Goal: Information Seeking & Learning: Learn about a topic

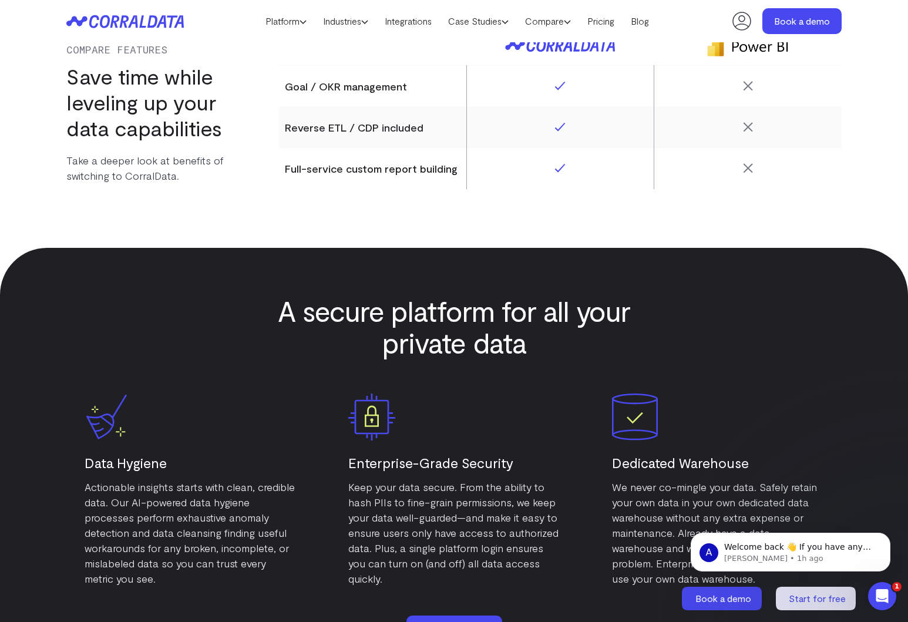
scroll to position [5452, 0]
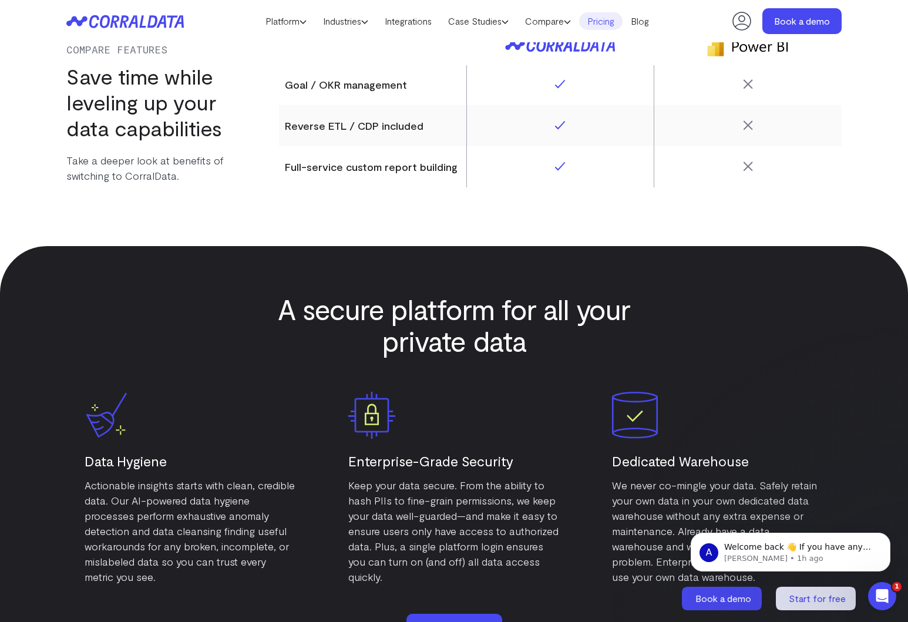
click at [608, 25] on link "Pricing" at bounding box center [600, 21] width 43 height 18
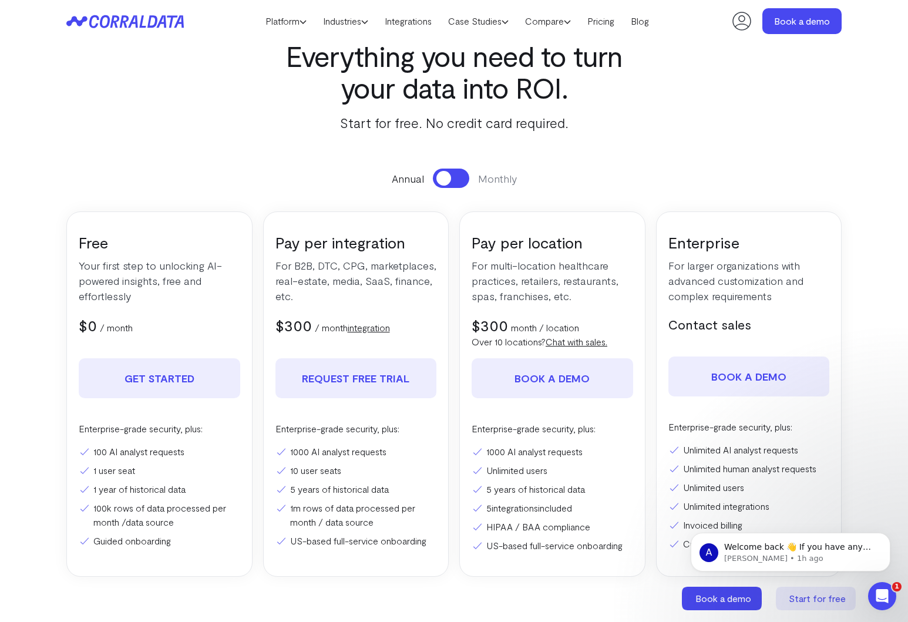
scroll to position [40, 0]
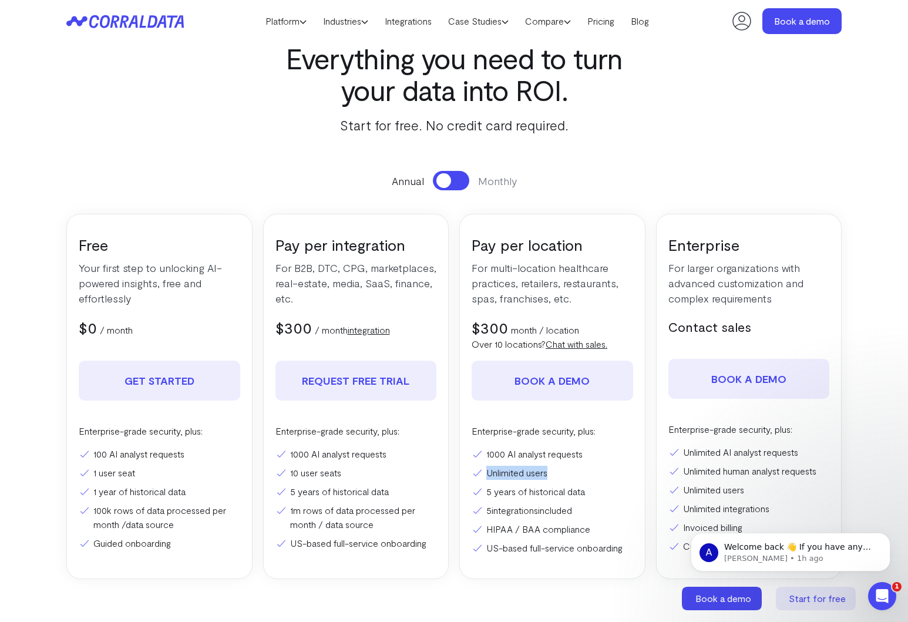
drag, startPoint x: 549, startPoint y: 474, endPoint x: 540, endPoint y: 476, distance: 9.5
click at [479, 463] on ul "1000 AI analyst requests Unlimited users 5 years of historical data 5 integrati…" at bounding box center [552, 501] width 161 height 108
click at [547, 476] on li "Unlimited users" at bounding box center [552, 473] width 161 height 14
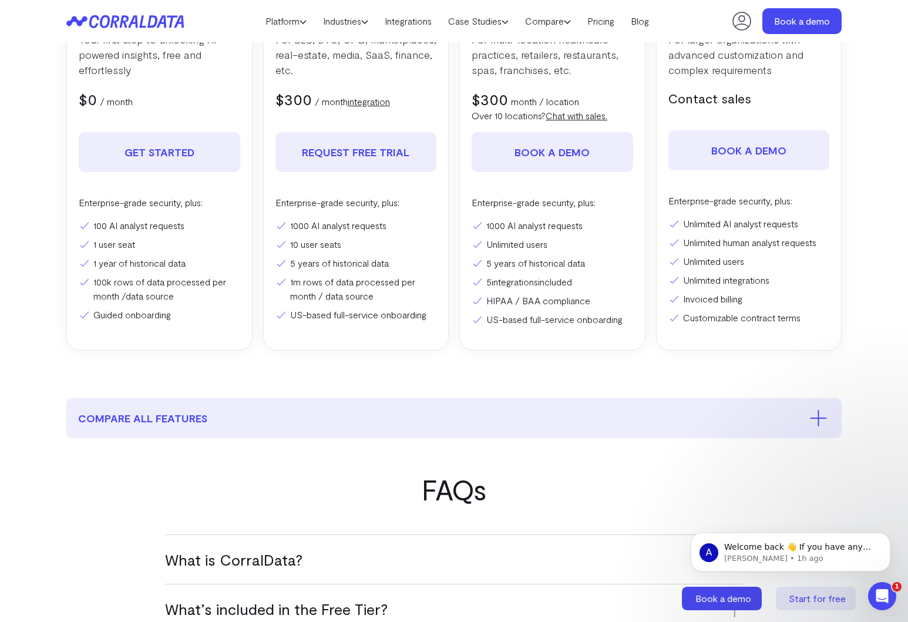
scroll to position [272, 0]
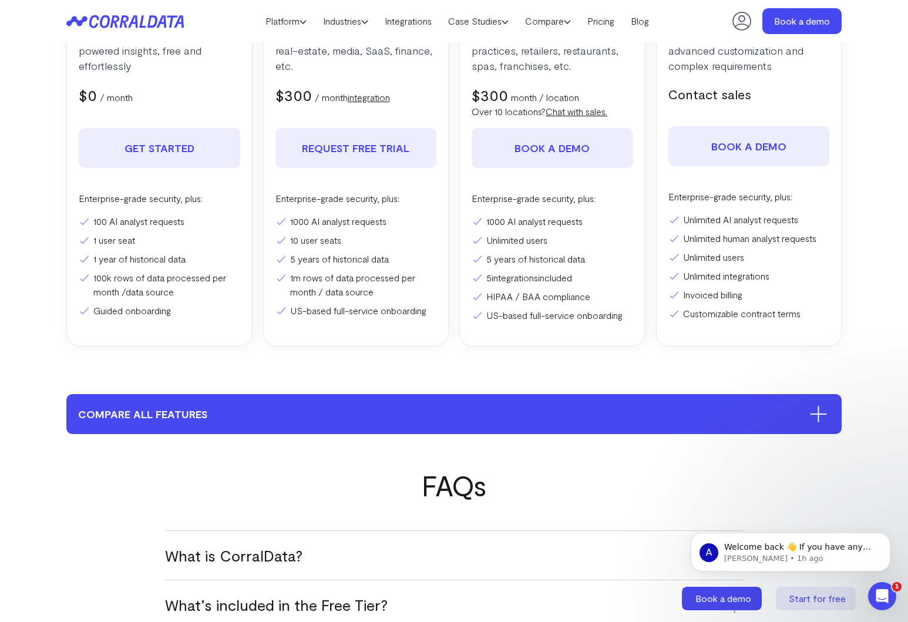
click at [601, 395] on button "compare all features" at bounding box center [453, 414] width 775 height 40
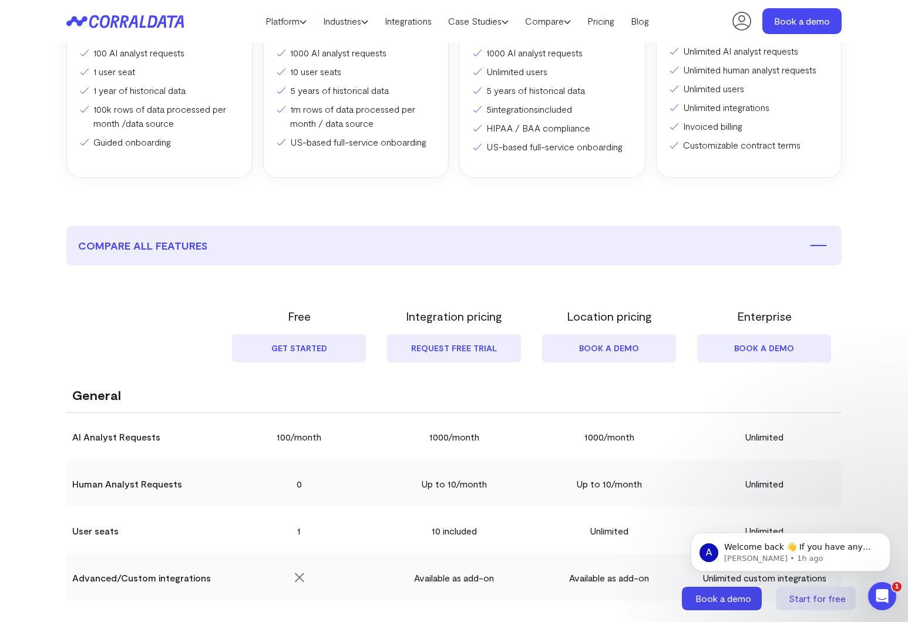
scroll to position [440, 0]
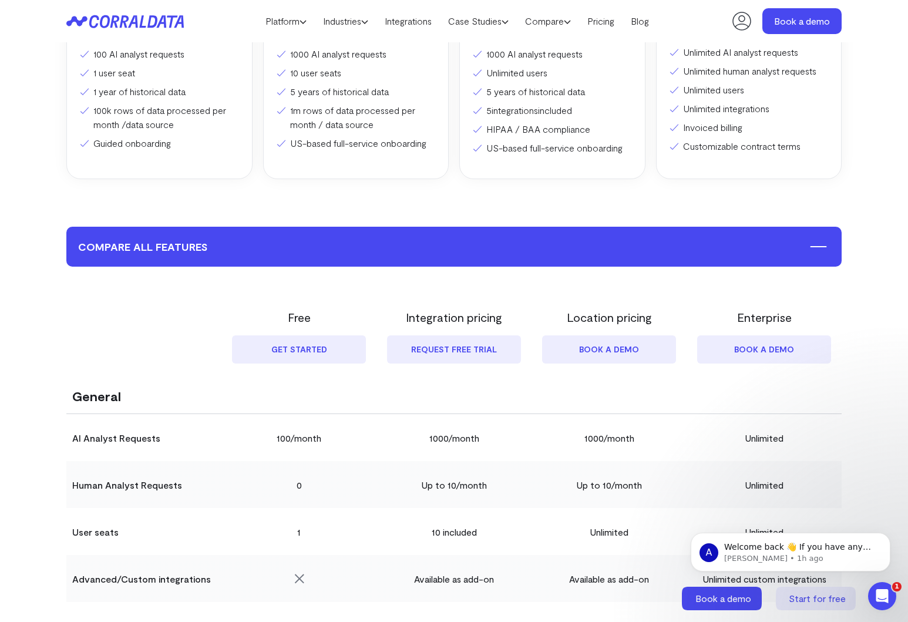
click at [486, 254] on button "compare all features" at bounding box center [453, 247] width 775 height 40
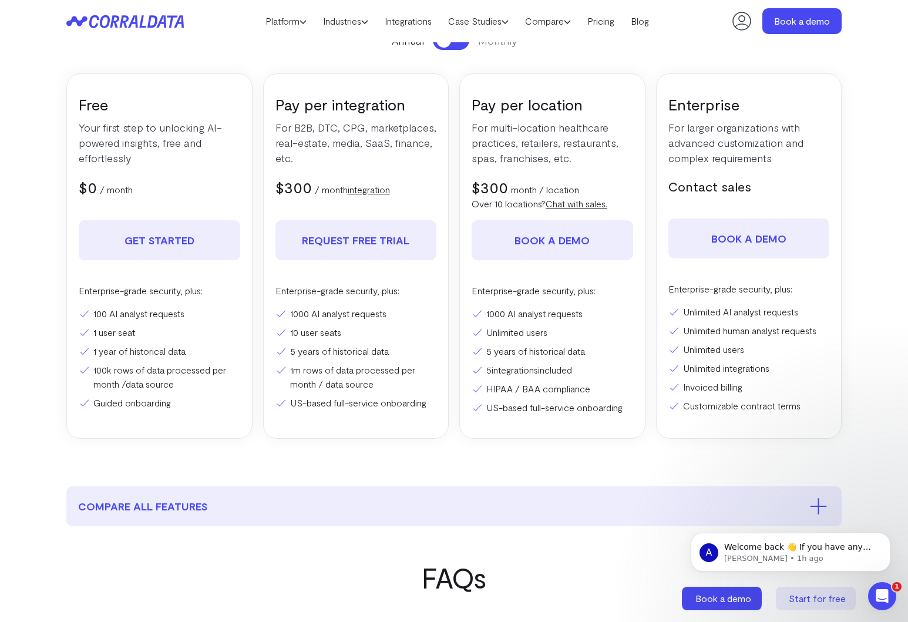
scroll to position [131, 0]
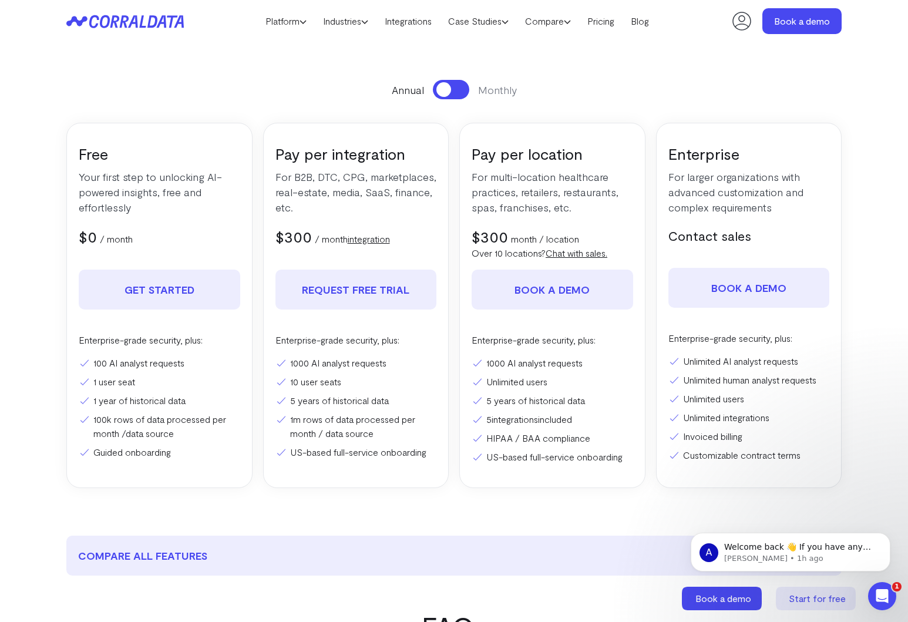
click at [443, 90] on span at bounding box center [443, 89] width 15 height 15
click at [446, 93] on button at bounding box center [451, 89] width 36 height 19
click at [446, 93] on span at bounding box center [443, 89] width 15 height 15
click at [446, 93] on button at bounding box center [451, 89] width 36 height 19
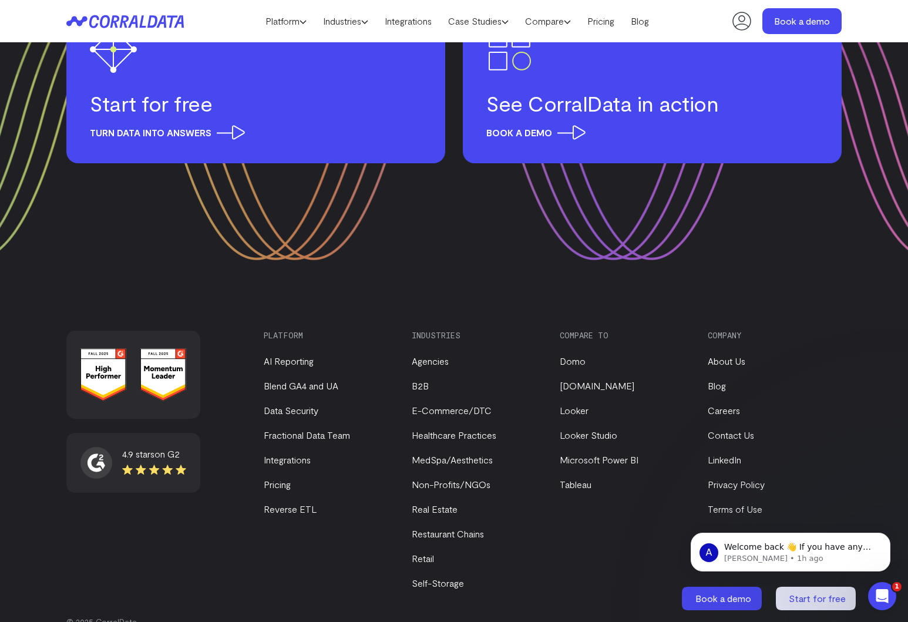
scroll to position [1657, 0]
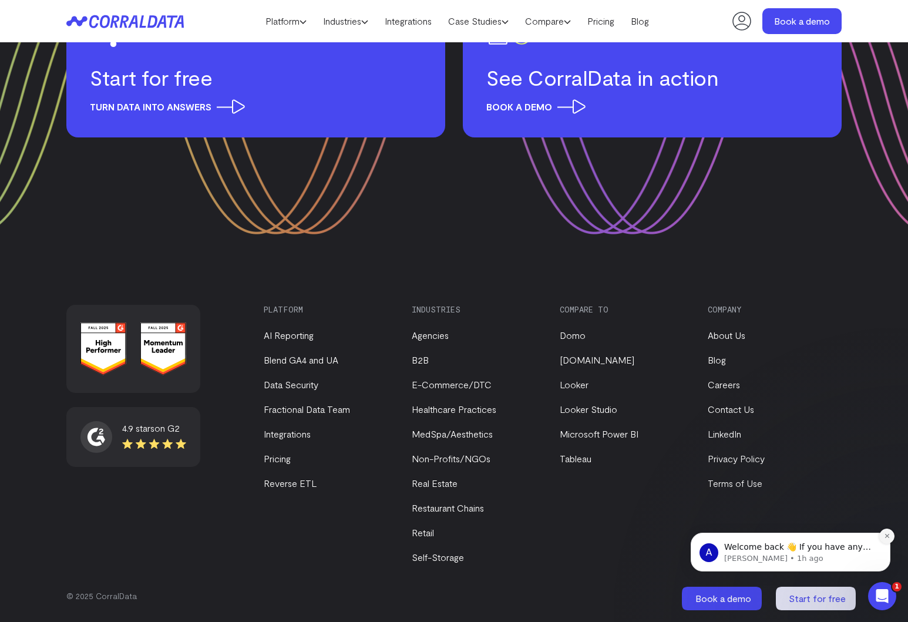
click at [886, 537] on icon "Dismiss notification" at bounding box center [886, 536] width 4 height 4
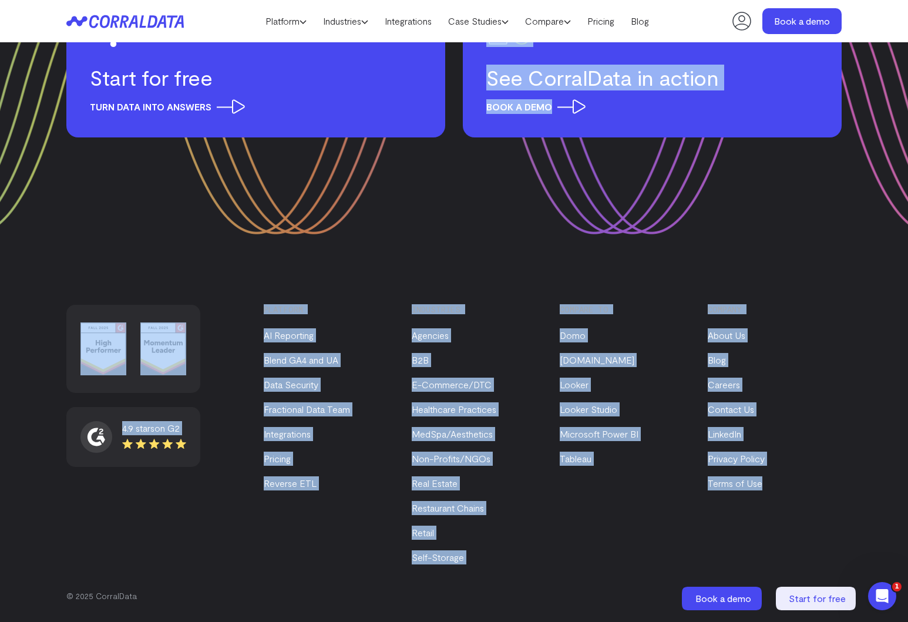
drag, startPoint x: 837, startPoint y: 526, endPoint x: 371, endPoint y: 248, distance: 542.9
click at [595, 524] on div "Compare to Domo Funnel.io Looker Looker Studio Microsoft Power BI Tableau" at bounding box center [627, 435] width 134 height 260
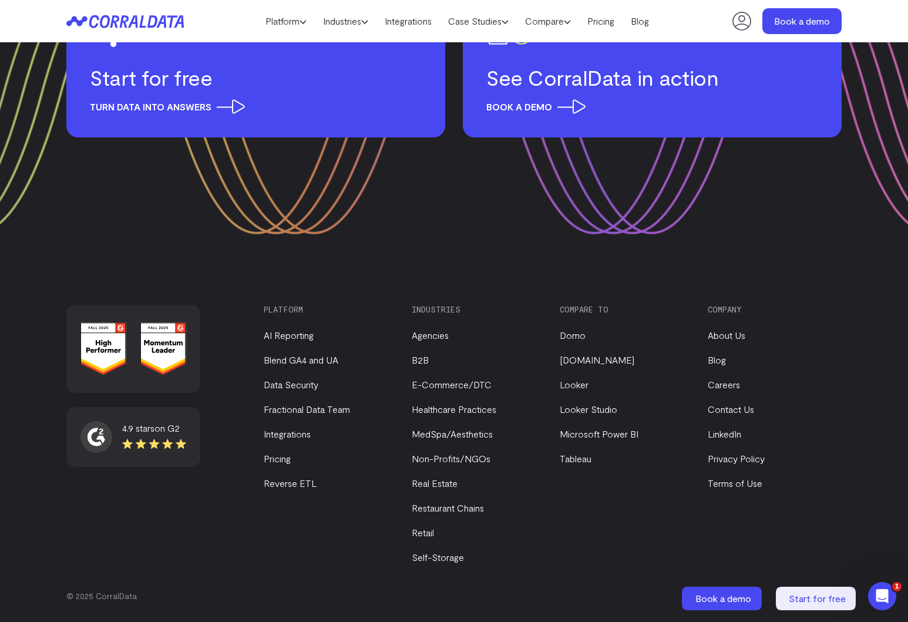
click at [539, 515] on div "Industries Agencies B2B E-Commerce/DTC Healthcare Practices MedSpa/Aesthetics N…" at bounding box center [479, 435] width 134 height 260
click at [554, 493] on div "Platform AI Reporting Blend GA4 and UA Data Security Fractional Data Team Integ…" at bounding box center [553, 435] width 578 height 260
click at [580, 430] on link "Microsoft Power BI" at bounding box center [599, 433] width 79 height 11
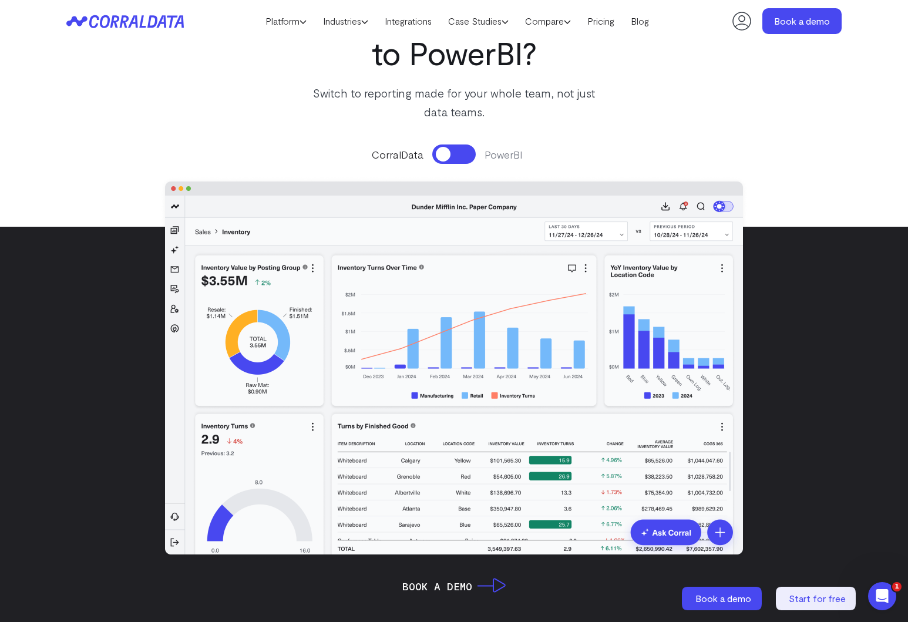
scroll to position [127, 0]
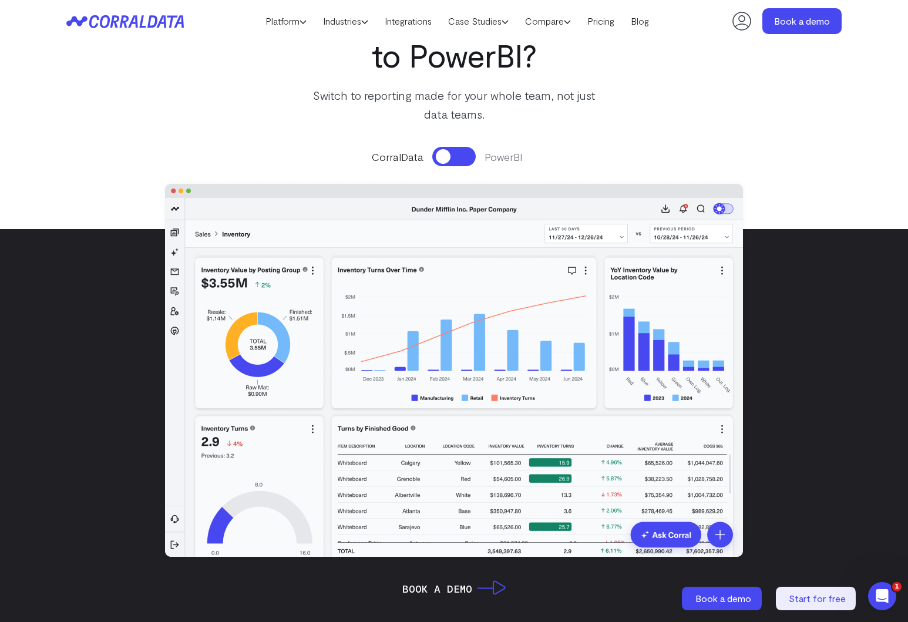
click at [453, 150] on button at bounding box center [453, 156] width 43 height 19
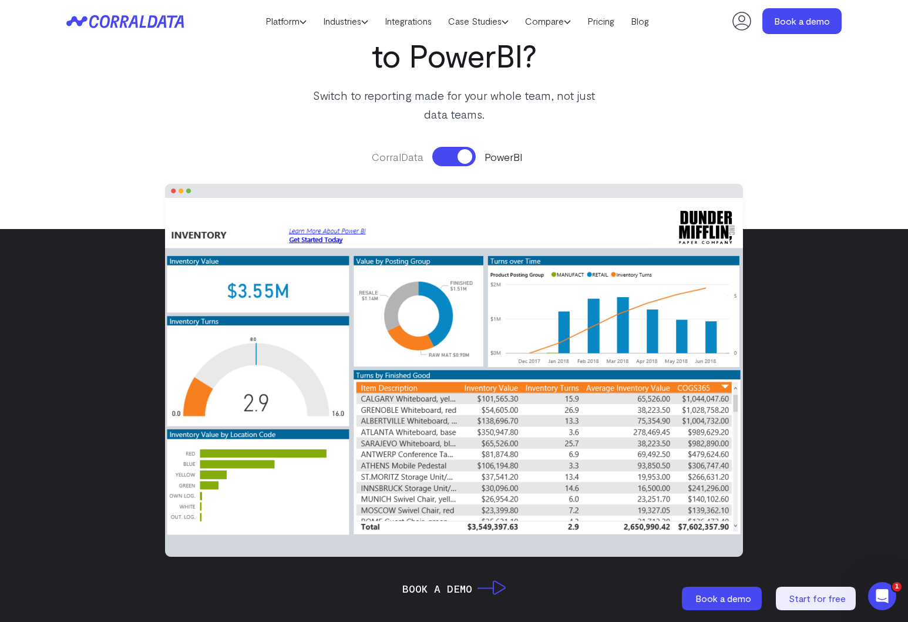
click at [458, 149] on button at bounding box center [453, 156] width 43 height 19
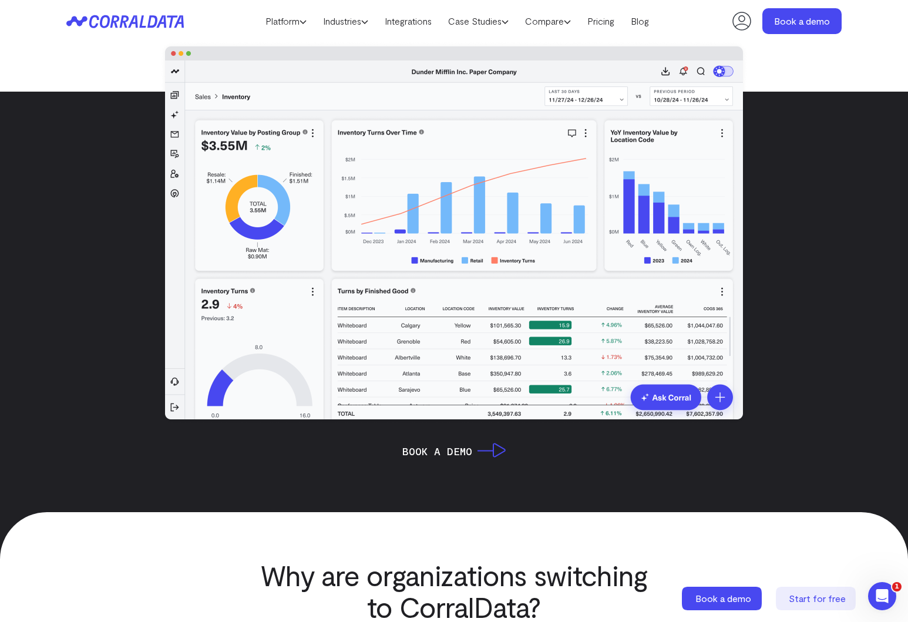
scroll to position [161, 0]
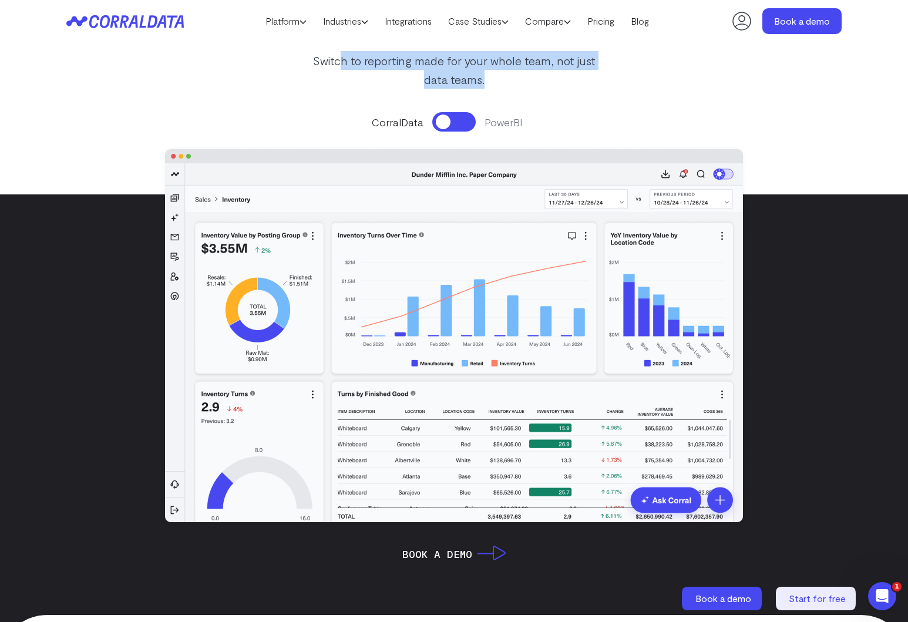
drag, startPoint x: 339, startPoint y: 62, endPoint x: 567, endPoint y: 89, distance: 229.4
click at [567, 86] on p "Switch to reporting made for your whole team, not just data teams." at bounding box center [454, 70] width 298 height 38
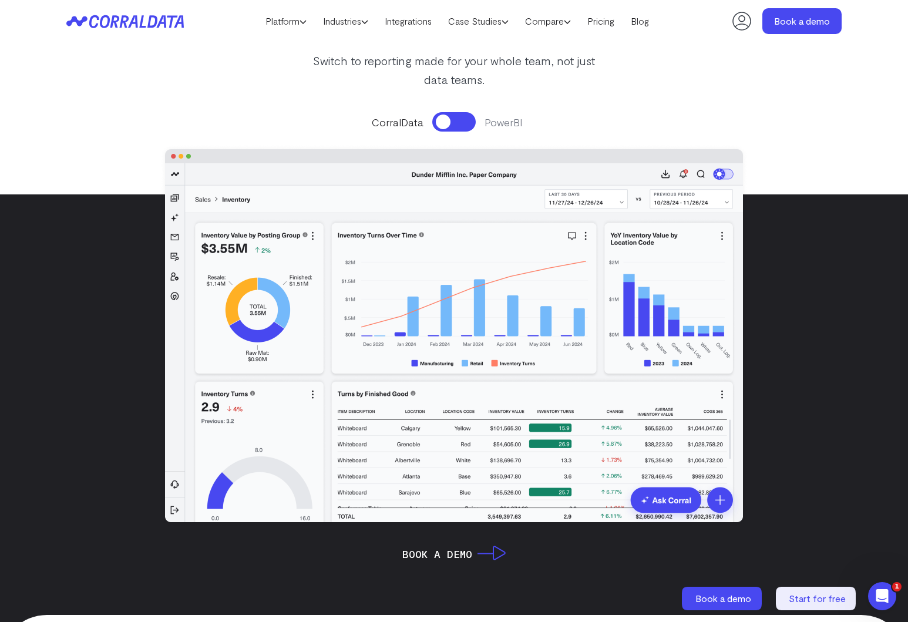
click at [563, 93] on div "Corraldata vs. PowerBI Looking for an alternative to PowerBI? Switch to reporti…" at bounding box center [454, 49] width 846 height 291
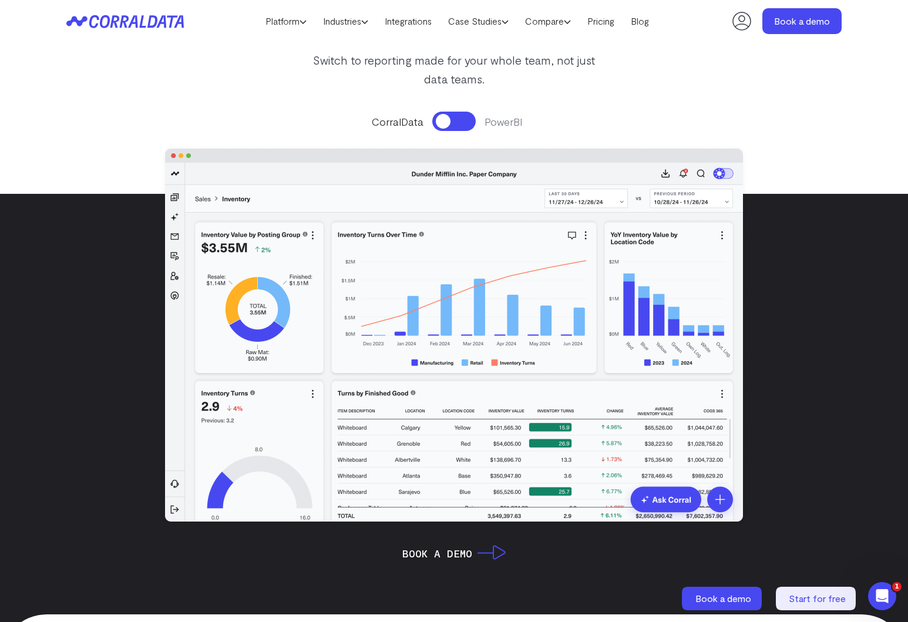
click at [456, 120] on button at bounding box center [453, 121] width 43 height 19
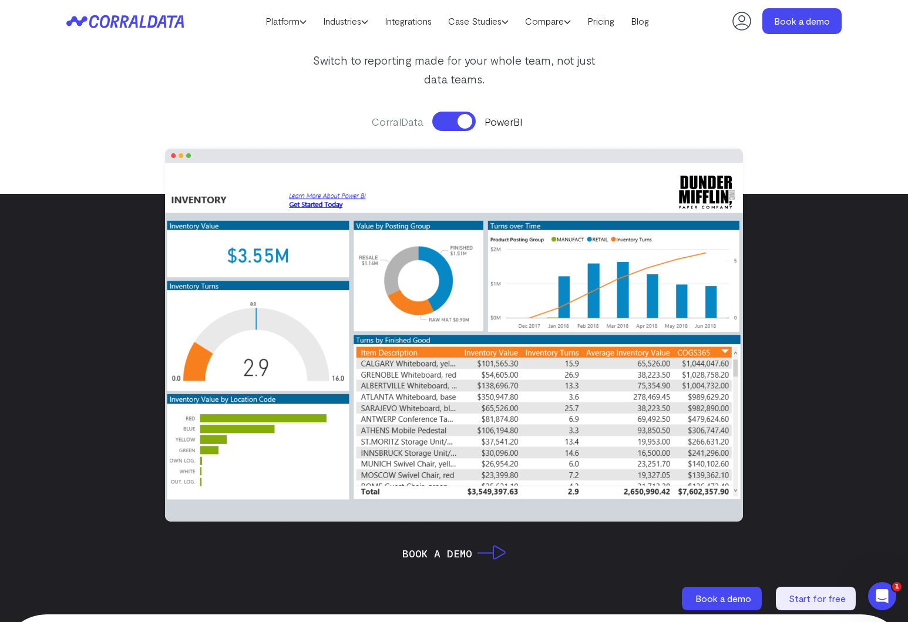
click at [460, 126] on button at bounding box center [453, 121] width 43 height 19
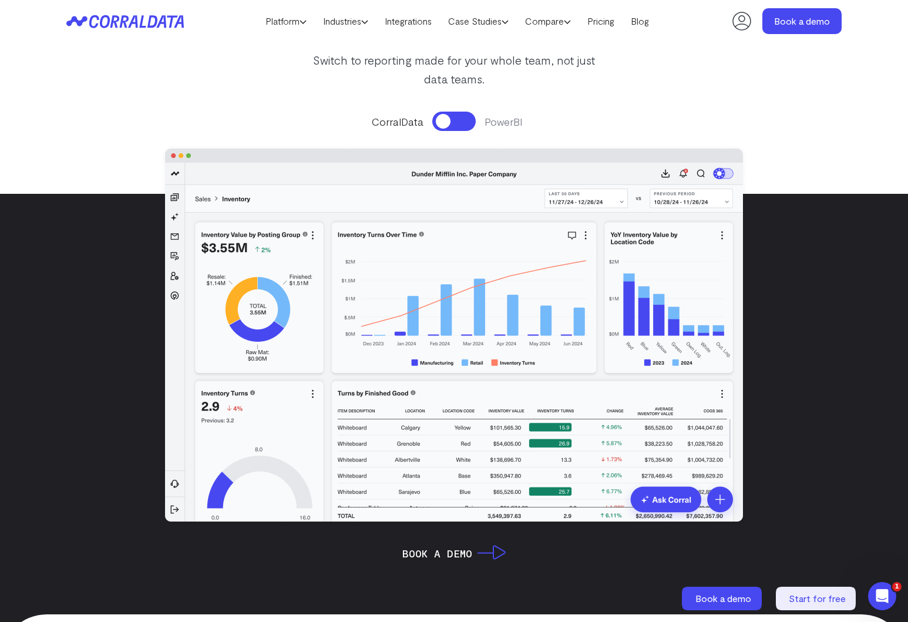
click at [460, 125] on button at bounding box center [453, 121] width 43 height 19
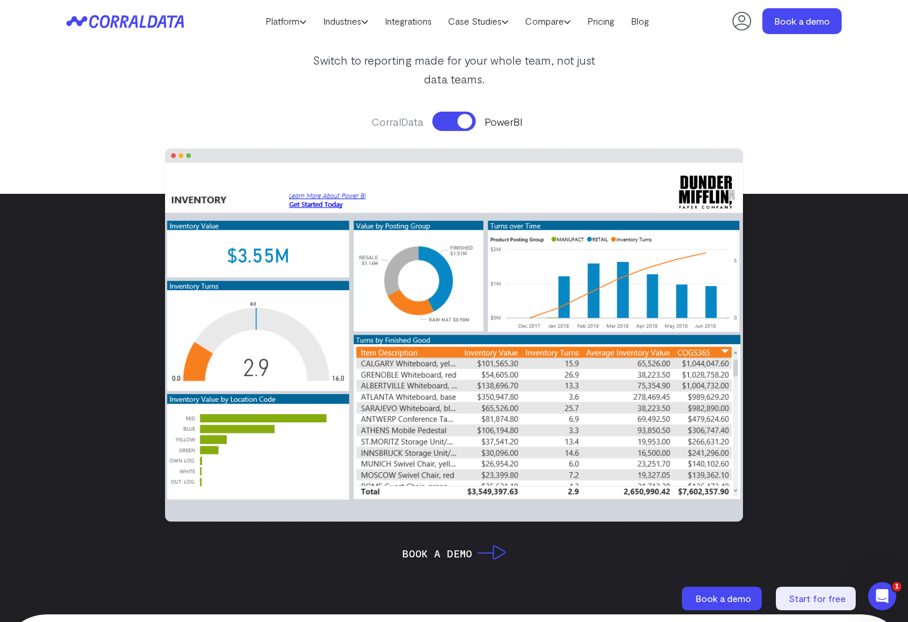
click at [462, 124] on button at bounding box center [453, 121] width 43 height 19
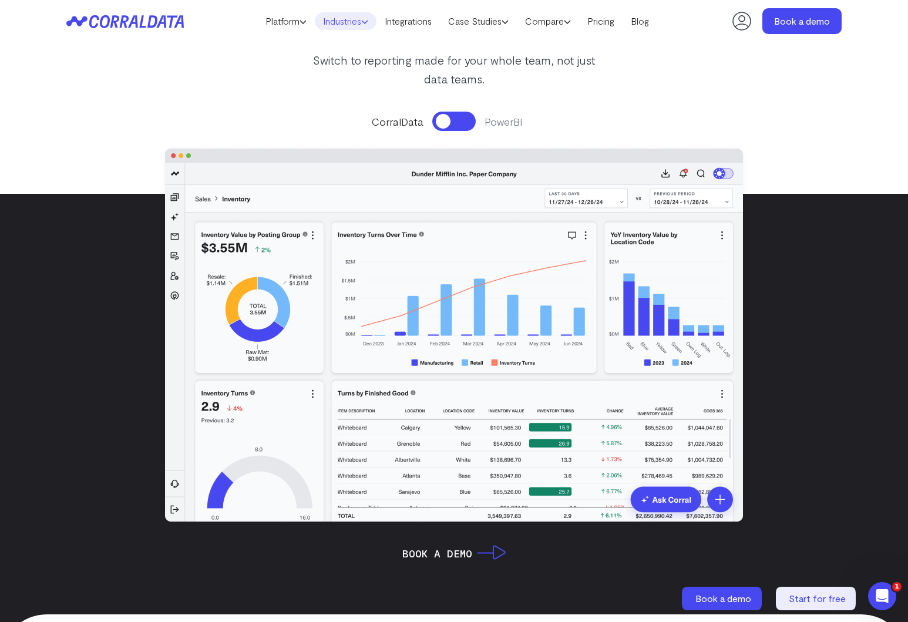
click at [359, 25] on link "Industries" at bounding box center [346, 21] width 62 height 18
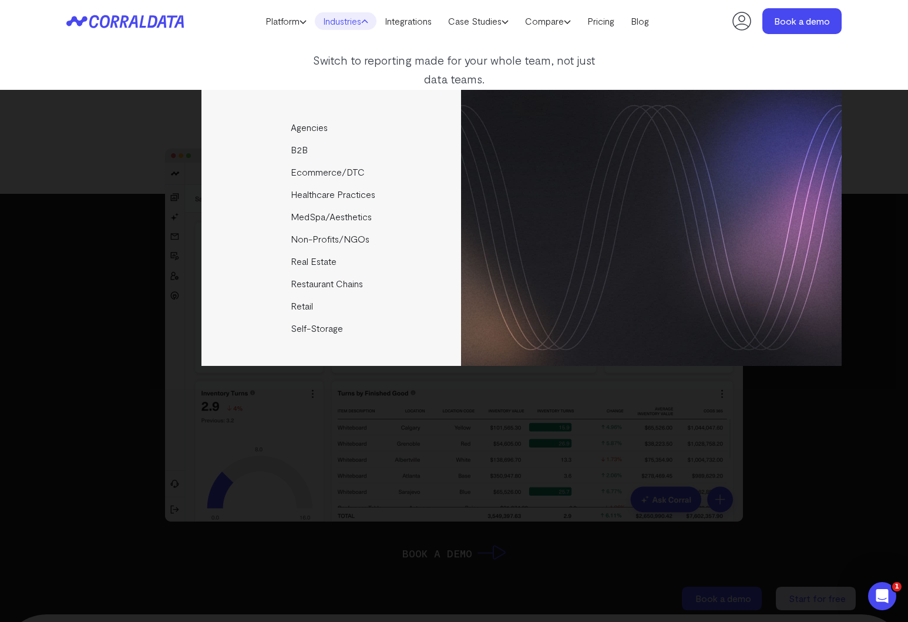
click at [684, 74] on div "Corraldata vs. PowerBI Looking for an alternative to PowerBI? Switch to reporti…" at bounding box center [454, 48] width 846 height 291
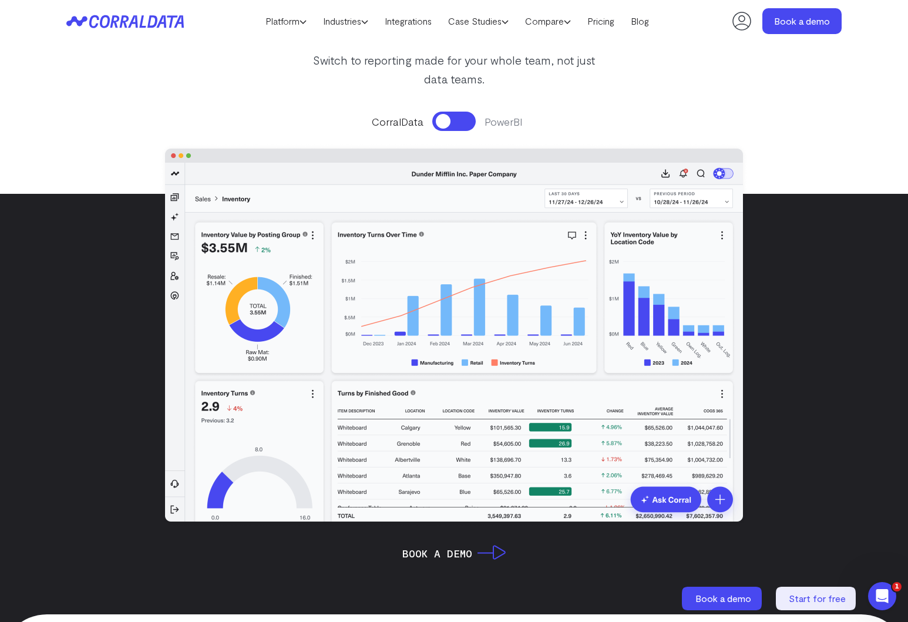
click at [437, 125] on button at bounding box center [453, 121] width 43 height 19
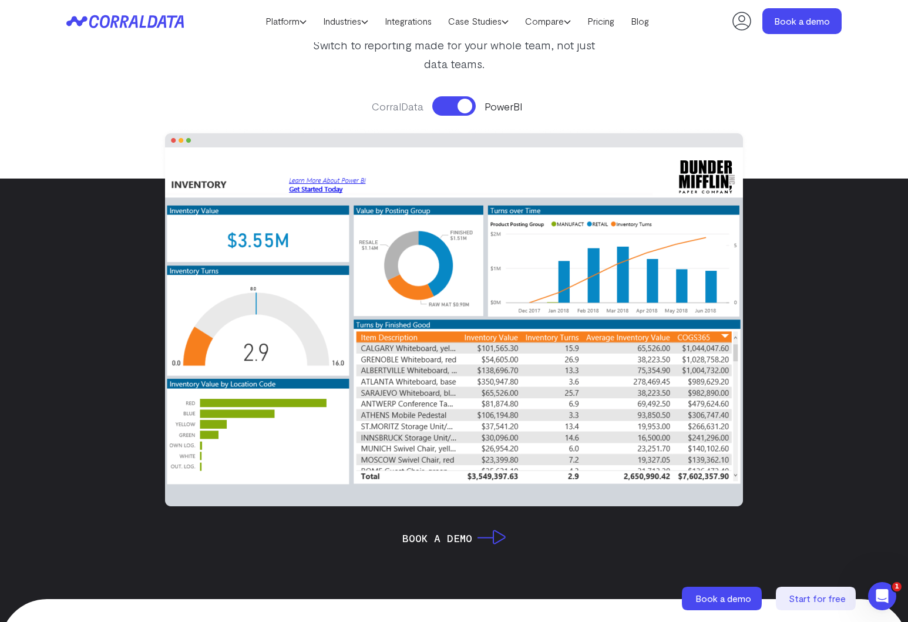
scroll to position [177, 0]
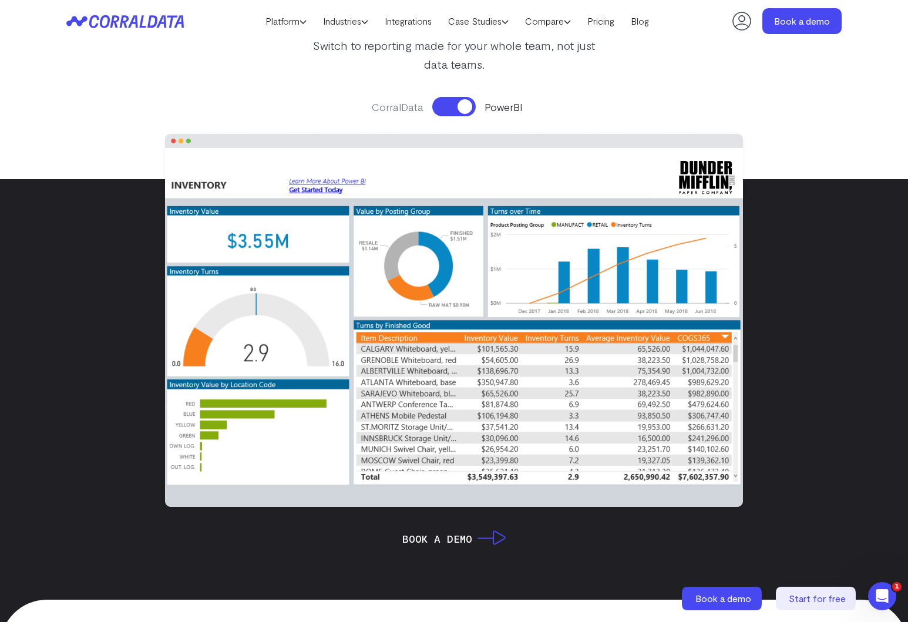
click at [141, 122] on div "CorralData PowerBI" at bounding box center [454, 299] width 908 height 428
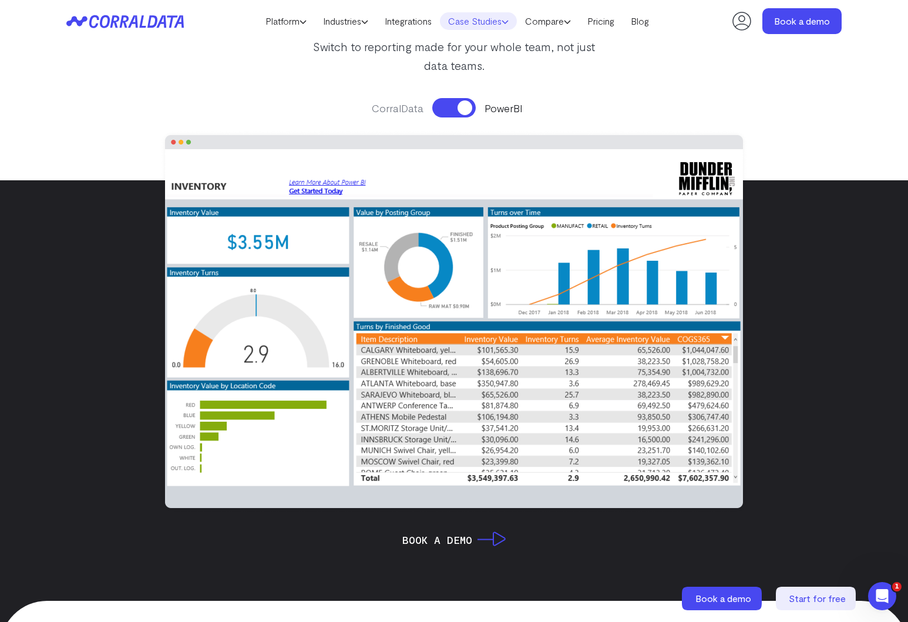
click at [506, 19] on icon at bounding box center [504, 21] width 7 height 7
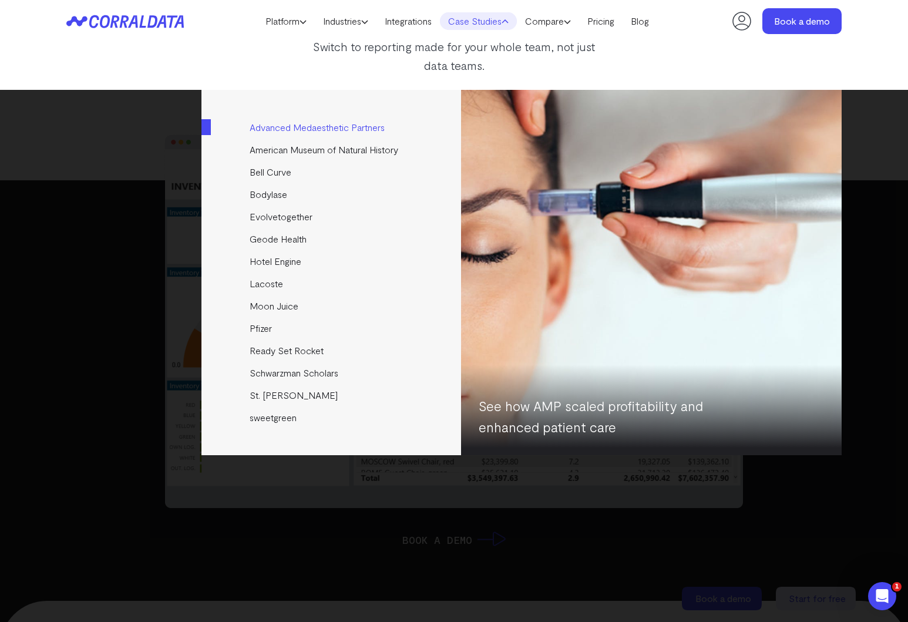
click at [304, 126] on link "Advanced Medaesthetic Partners" at bounding box center [331, 127] width 261 height 22
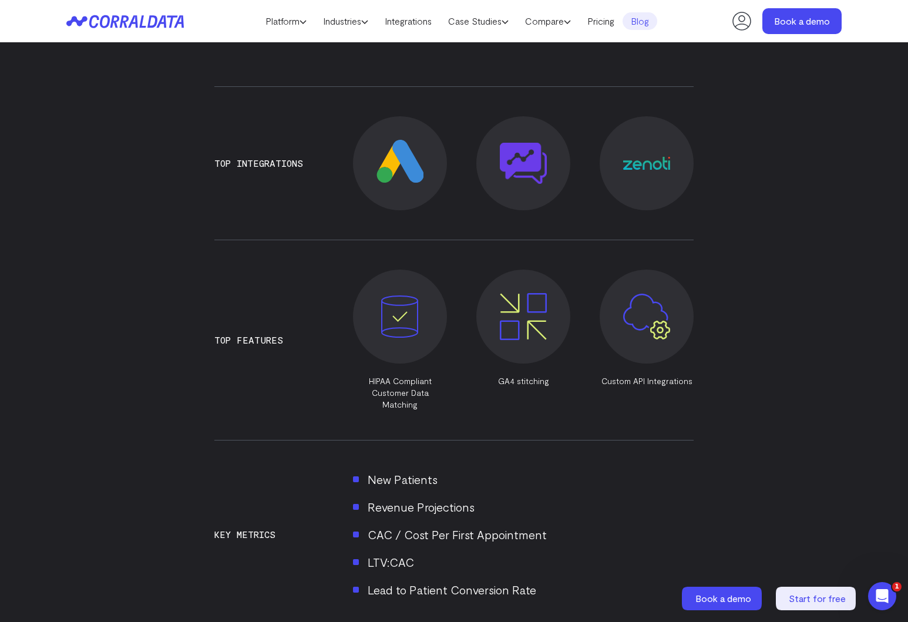
scroll to position [802, 0]
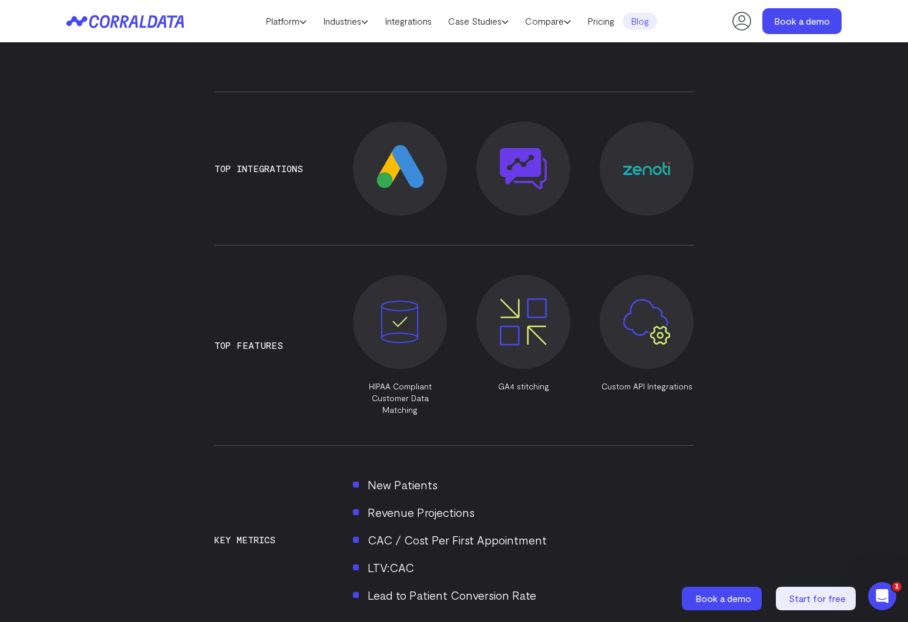
click at [548, 180] on link at bounding box center [523, 169] width 94 height 94
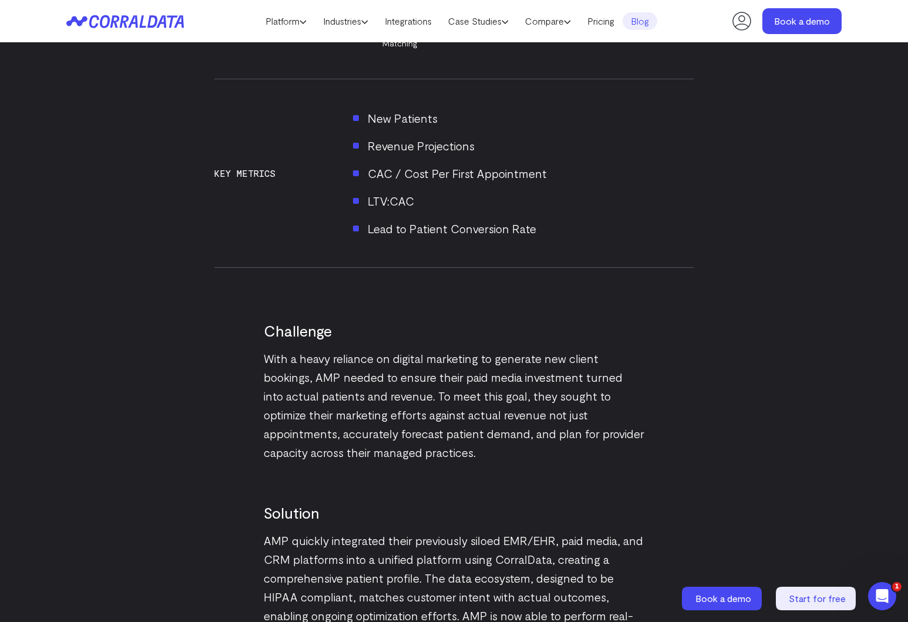
scroll to position [1108, 0]
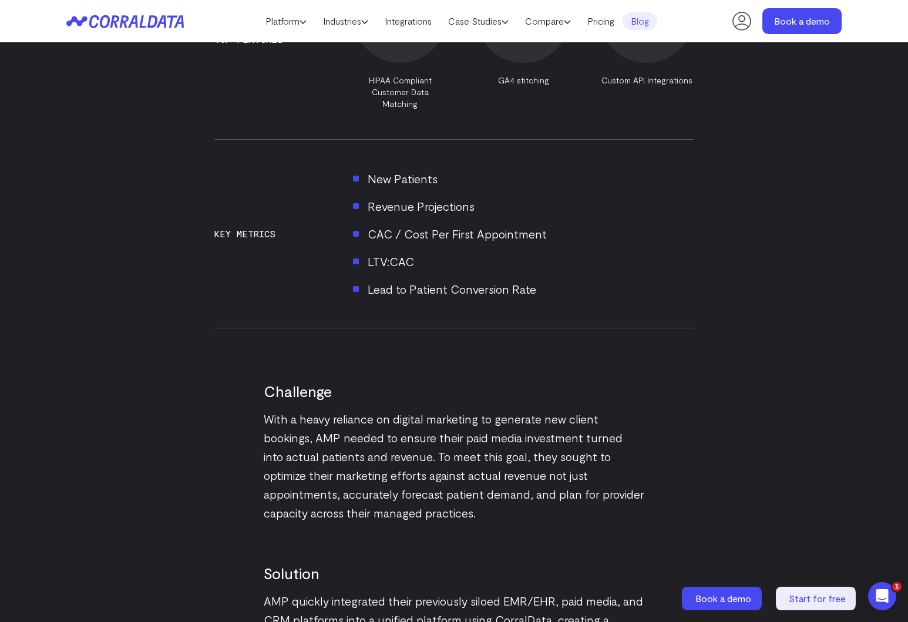
drag, startPoint x: 371, startPoint y: 187, endPoint x: 616, endPoint y: 287, distance: 264.8
click at [618, 288] on div "Key Metrics New Patients Revenue Projections CAC / Cost Per First Appointment L…" at bounding box center [453, 234] width 479 height 188
drag, startPoint x: 597, startPoint y: 284, endPoint x: 584, endPoint y: 285, distance: 13.5
click at [585, 285] on li "Lead to Patient Conversion Rate" at bounding box center [523, 289] width 341 height 19
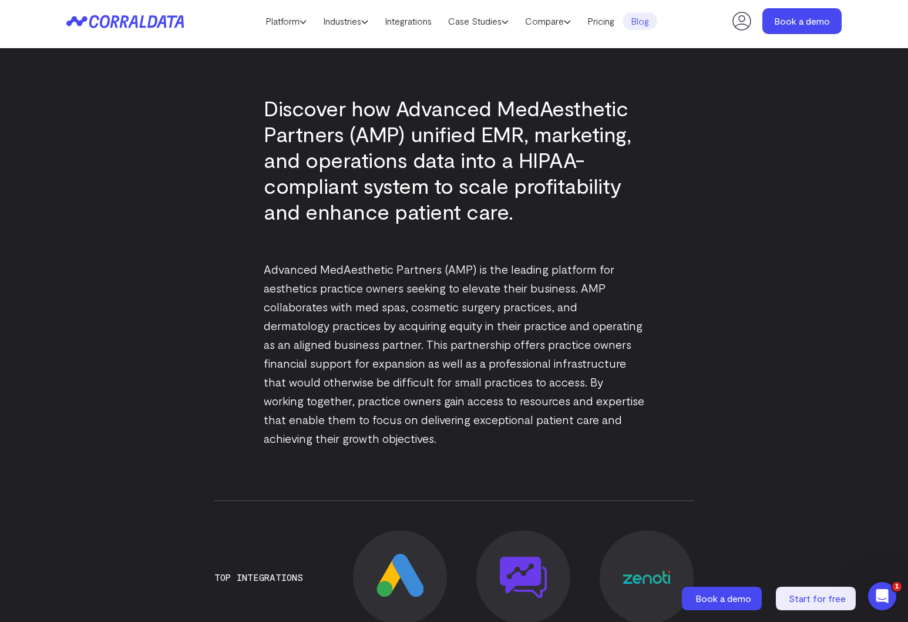
scroll to position [0, 0]
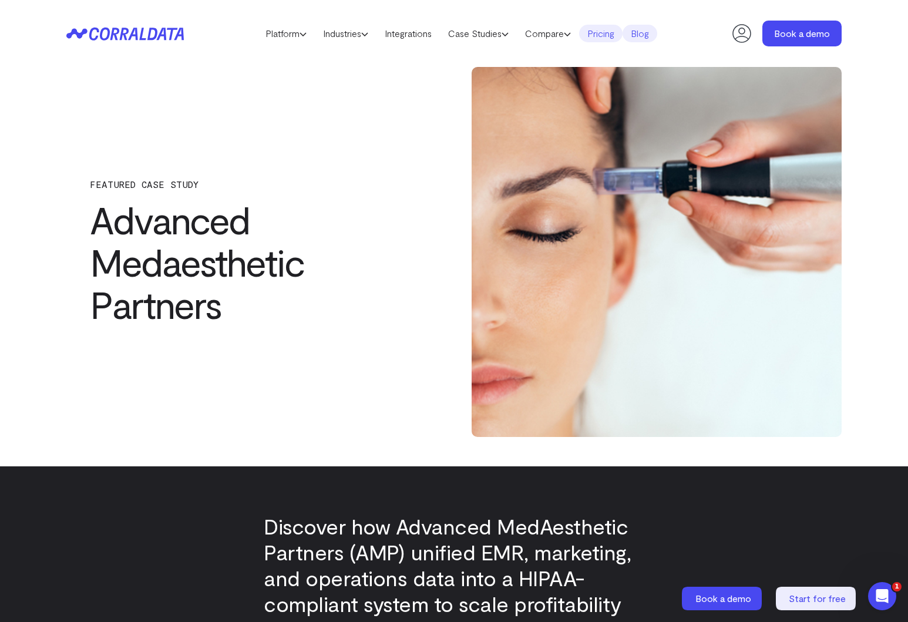
click at [612, 37] on link "Pricing" at bounding box center [600, 34] width 43 height 18
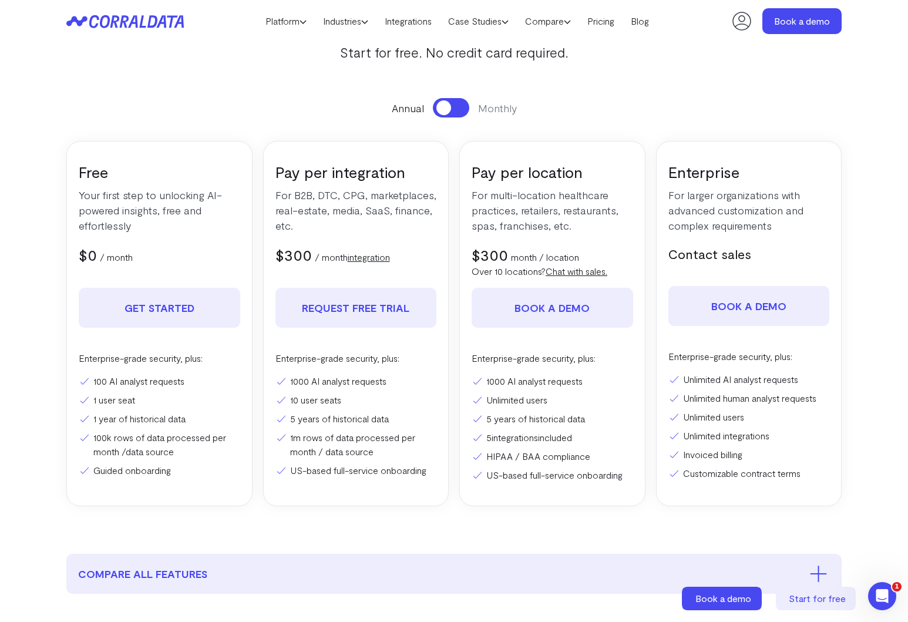
scroll to position [110, 0]
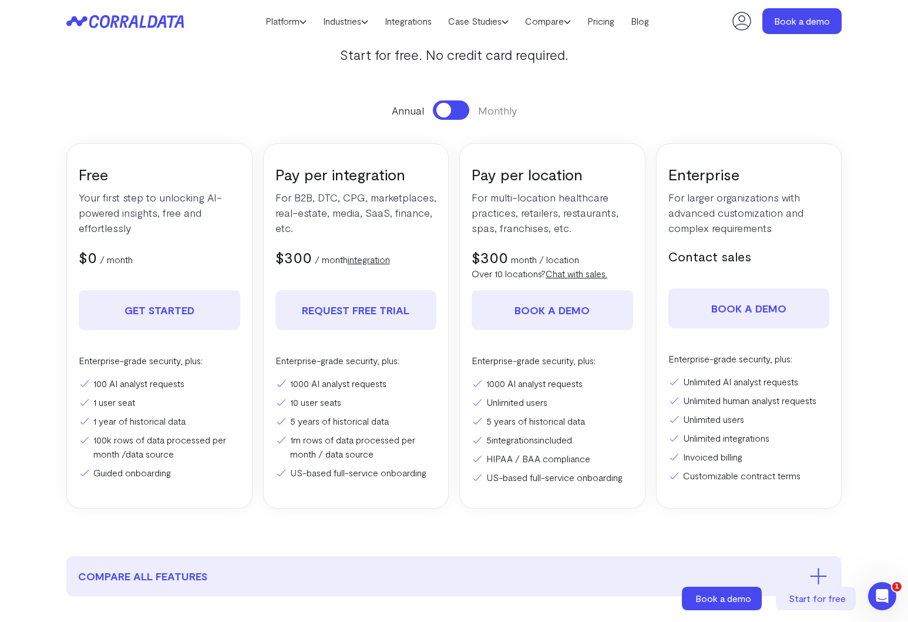
drag, startPoint x: 695, startPoint y: 386, endPoint x: 763, endPoint y: 385, distance: 68.1
click at [763, 386] on li "Unlimited AI analyst requests" at bounding box center [748, 382] width 161 height 14
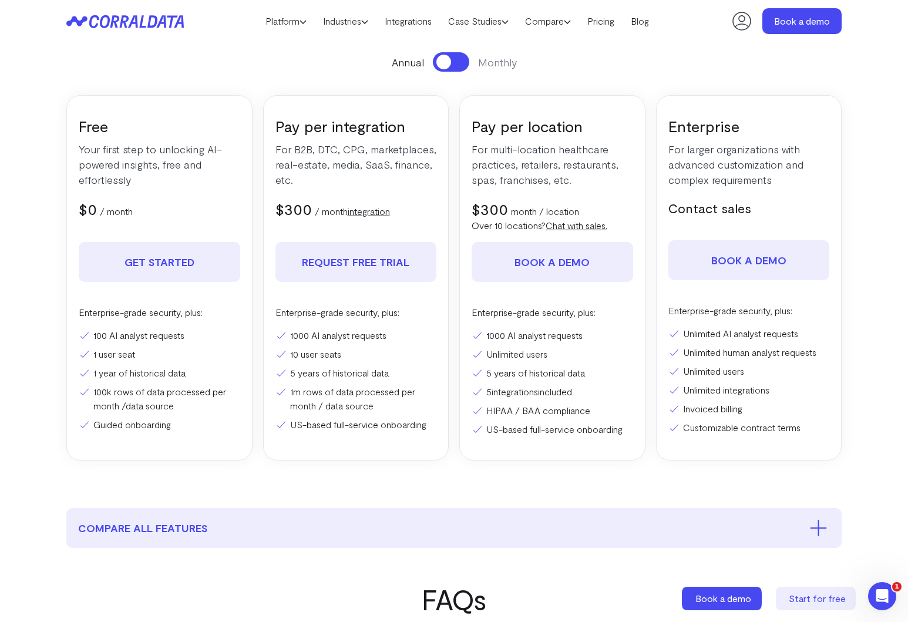
scroll to position [160, 0]
click at [758, 473] on section "Pricing Everything you need to turn your data into ROI. Start for free. No cred…" at bounding box center [454, 195] width 846 height 624
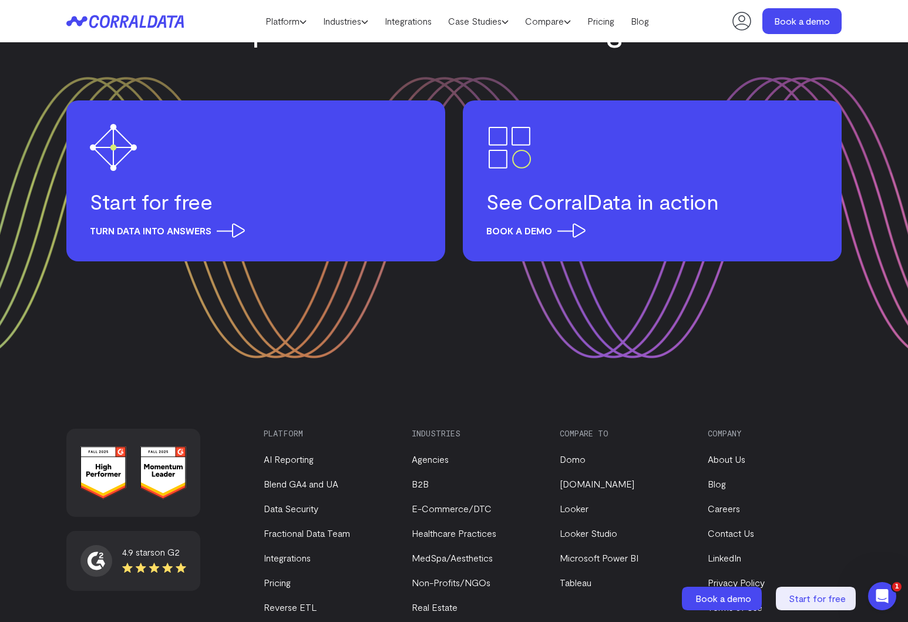
scroll to position [1657, 0]
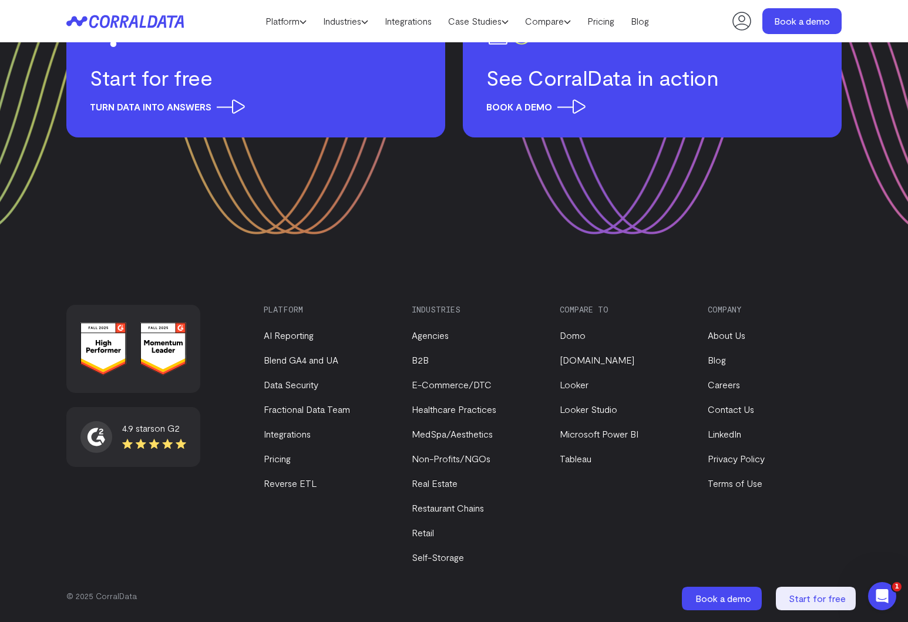
click at [309, 415] on li "Fractional Data Team" at bounding box center [328, 409] width 128 height 14
click at [319, 412] on link "Fractional Data Team" at bounding box center [307, 408] width 86 height 11
click at [328, 362] on link "Blend GA4 and UA" at bounding box center [301, 359] width 75 height 11
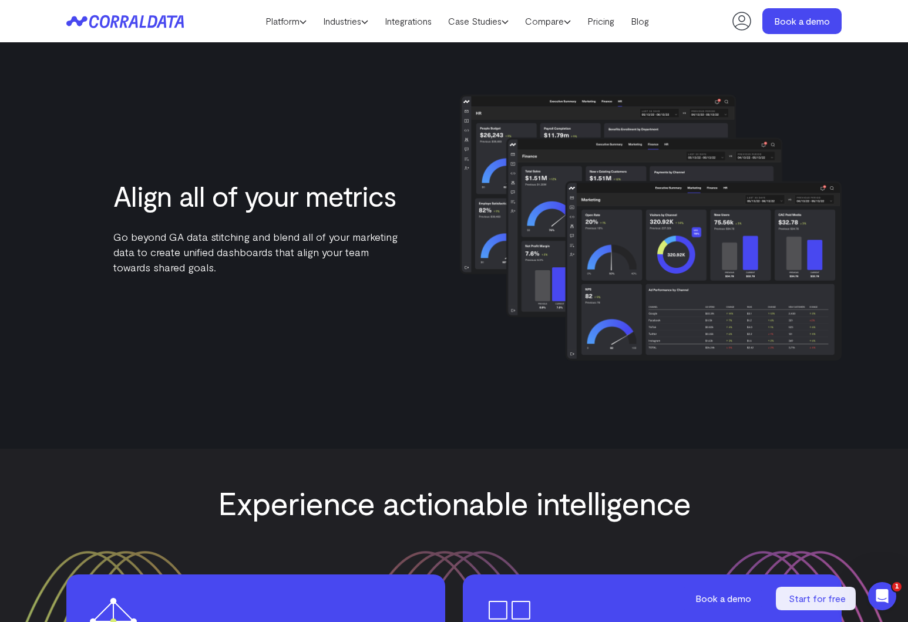
scroll to position [1436, 0]
